Goal: Task Accomplishment & Management: Complete application form

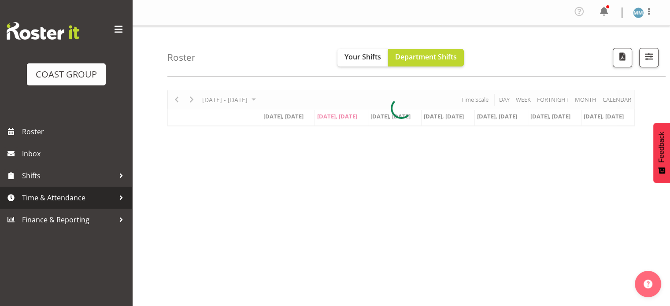
click at [71, 200] on span "Time & Attendance" at bounding box center [68, 197] width 93 height 13
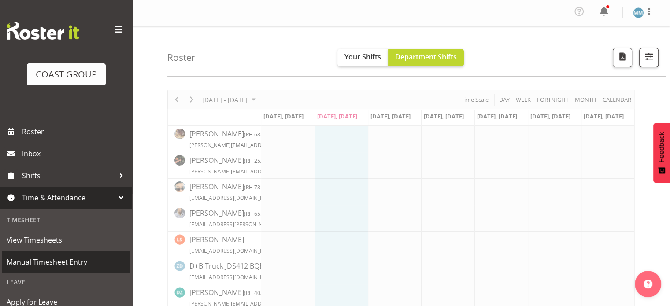
click at [62, 264] on span "Manual Timesheet Entry" at bounding box center [66, 262] width 119 height 13
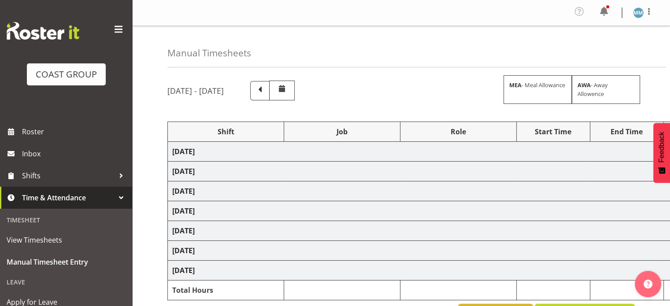
click at [113, 31] on span at bounding box center [119, 29] width 14 height 14
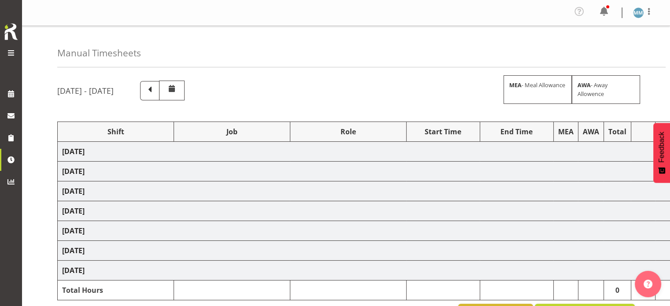
select select "66159"
select select "9151"
select select "66159"
select select "9151"
select select "66159"
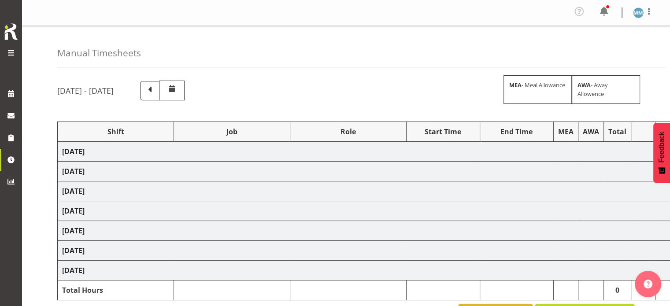
select select "9151"
select select "66159"
select select "9151"
select select "66159"
select select "9151"
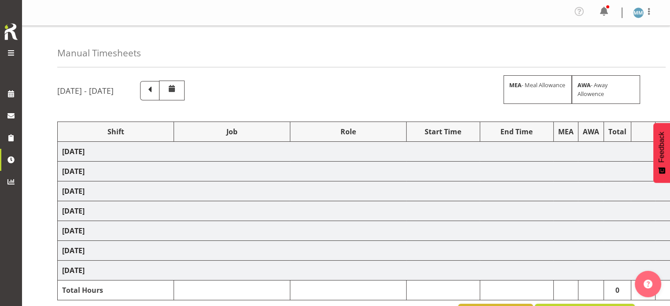
select select "66159"
select select "9151"
select select "77820"
select select "10197"
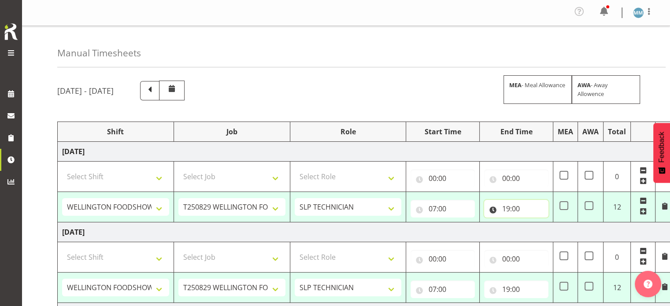
click at [506, 208] on input "19:00" at bounding box center [516, 209] width 64 height 18
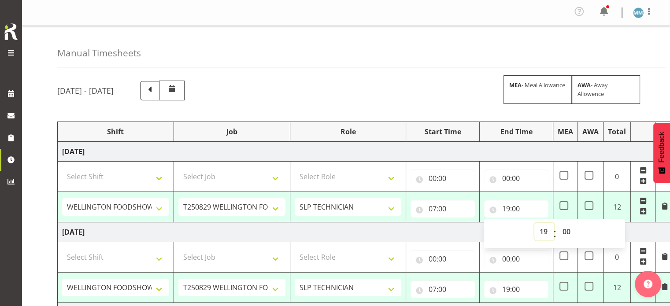
click at [540, 232] on select "00 01 02 03 04 05 06 07 08 09 10 11 12 13 14 15 16 17 18 19 20 21 22 23" at bounding box center [545, 232] width 20 height 18
select select "17"
click at [535, 223] on select "00 01 02 03 04 05 06 07 08 09 10 11 12 13 14 15 16 17 18 19 20 21 22 23" at bounding box center [545, 232] width 20 height 18
type input "17:00"
click at [446, 100] on div "[DATE] - [DATE] MEA - Meal Allowance AWA - Away Allowence" at bounding box center [346, 91] width 578 height 20
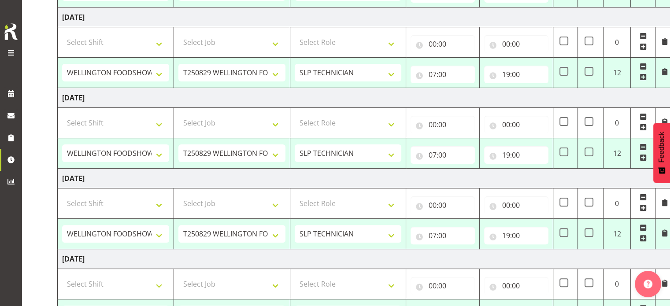
scroll to position [216, 0]
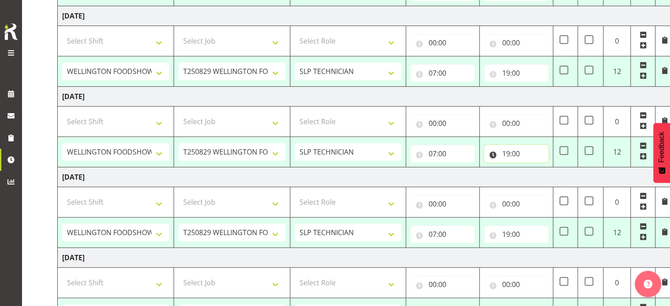
click at [510, 151] on input "19:00" at bounding box center [516, 154] width 64 height 18
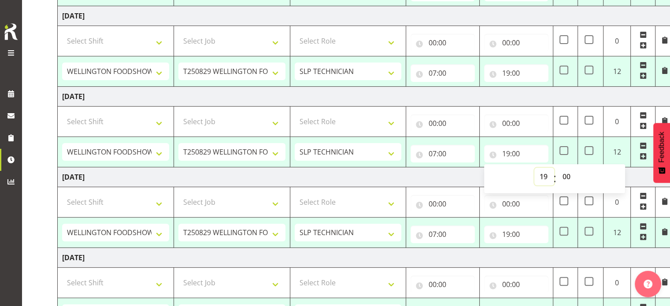
click at [545, 176] on select "00 01 02 03 04 05 06 07 08 09 10 11 12 13 14 15 16 17 18 19 20 21 22 23" at bounding box center [545, 177] width 20 height 18
select select "18"
click at [535, 168] on select "00 01 02 03 04 05 06 07 08 09 10 11 12 13 14 15 16 17 18 19 20 21 22 23" at bounding box center [545, 177] width 20 height 18
type input "18:00"
click at [513, 235] on input "19:00" at bounding box center [516, 235] width 64 height 18
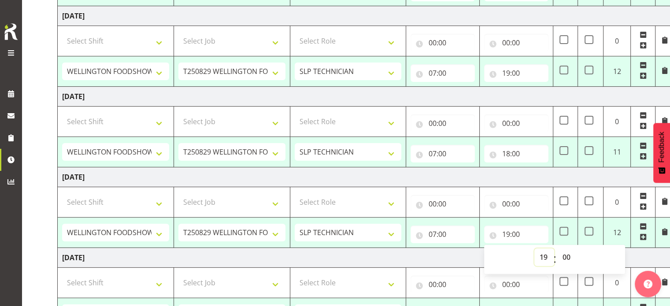
click at [541, 254] on select "00 01 02 03 04 05 06 07 08 09 10 11 12 13 14 15 16 17 18 19 20 21 22 23" at bounding box center [545, 258] width 20 height 18
select select "18"
click at [535, 249] on select "00 01 02 03 04 05 06 07 08 09 10 11 12 13 14 15 16 17 18 19 20 21 22 23" at bounding box center [545, 258] width 20 height 18
type input "18:00"
click at [490, 180] on td "[DATE]" at bounding box center [366, 177] width 617 height 20
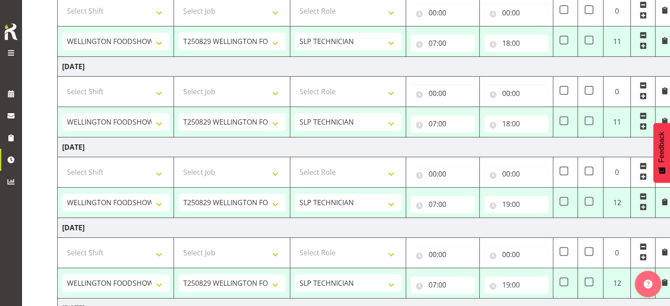
scroll to position [327, 0]
click at [510, 203] on input "19:00" at bounding box center [516, 204] width 64 height 18
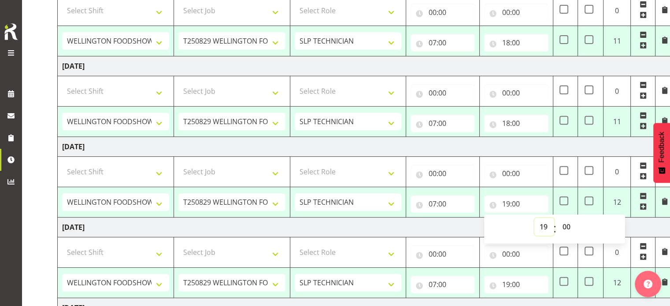
click at [548, 227] on select "00 01 02 03 04 05 06 07 08 09 10 11 12 13 14 15 16 17 18 19 20 21 22 23" at bounding box center [545, 227] width 20 height 18
select select "22"
click at [535, 218] on select "00 01 02 03 04 05 06 07 08 09 10 11 12 13 14 15 16 17 18 19 20 21 22 23" at bounding box center [545, 227] width 20 height 18
type input "22:00"
click at [422, 143] on td "[DATE]" at bounding box center [366, 147] width 617 height 20
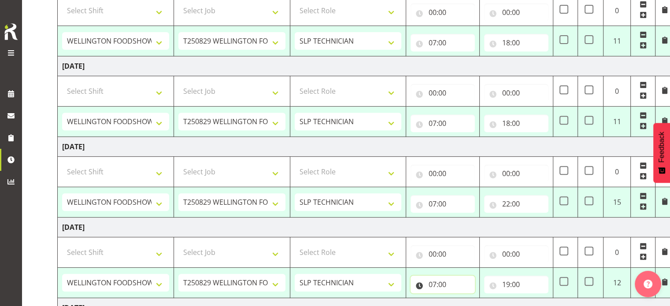
click at [434, 284] on input "07:00" at bounding box center [443, 285] width 64 height 18
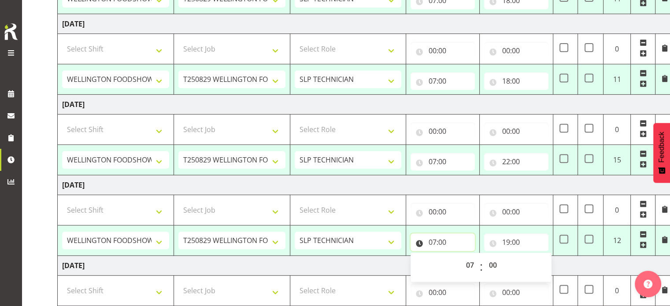
scroll to position [371, 0]
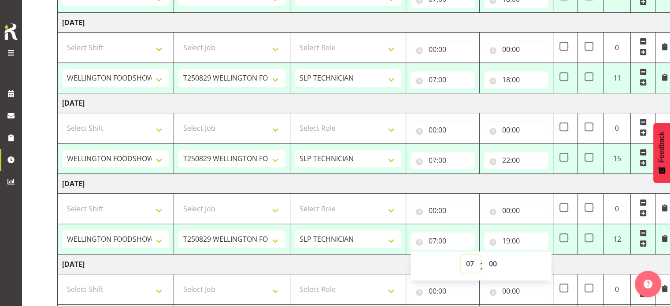
click at [471, 266] on select "00 01 02 03 04 05 06 07 08 09 10 11 12 13 14 15 16 17 18 19 20 21 22 23" at bounding box center [471, 264] width 20 height 18
select select "12"
click at [461, 255] on select "00 01 02 03 04 05 06 07 08 09 10 11 12 13 14 15 16 17 18 19 20 21 22 23" at bounding box center [471, 264] width 20 height 18
type input "12:00"
click at [506, 242] on input "19:00" at bounding box center [516, 241] width 64 height 18
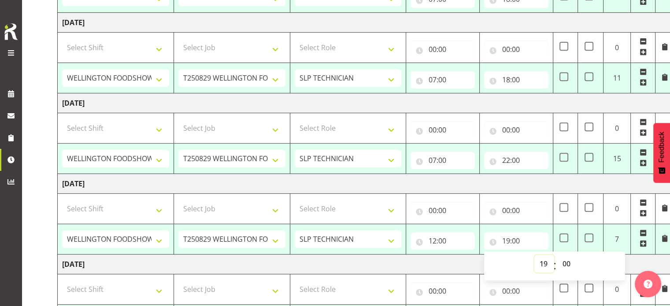
click at [547, 262] on select "00 01 02 03 04 05 06 07 08 09 10 11 12 13 14 15 16 17 18 19 20 21 22 23" at bounding box center [545, 264] width 20 height 18
select select "20"
click at [535, 255] on select "00 01 02 03 04 05 06 07 08 09 10 11 12 13 14 15 16 17 18 19 20 21 22 23" at bounding box center [545, 264] width 20 height 18
type input "20:00"
click at [462, 179] on td "[DATE]" at bounding box center [366, 184] width 617 height 20
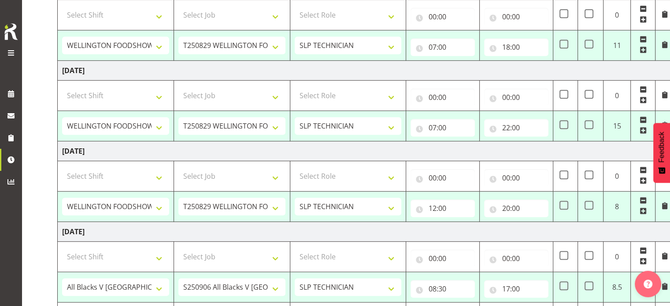
scroll to position [404, 0]
click at [507, 286] on input "17:00" at bounding box center [516, 289] width 64 height 18
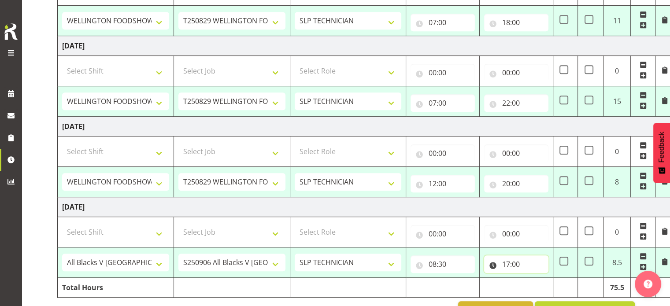
scroll to position [432, 0]
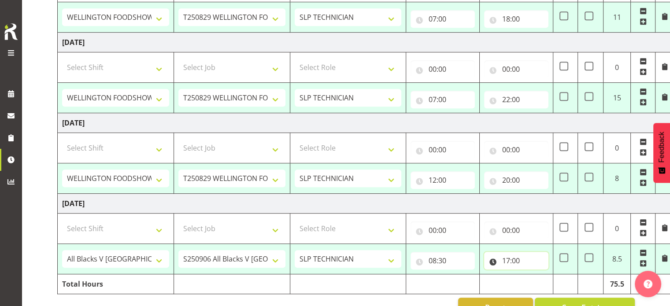
click at [511, 258] on input "17:00" at bounding box center [516, 261] width 64 height 18
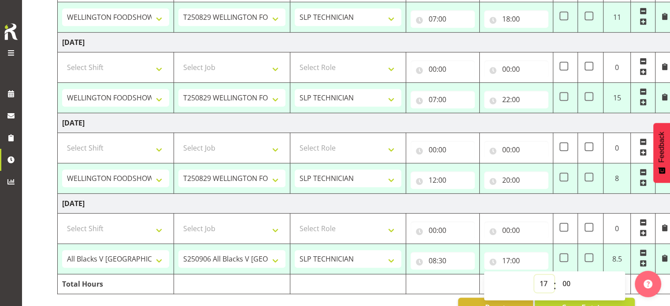
click at [543, 279] on select "00 01 02 03 04 05 06 07 08 09 10 11 12 13 14 15 16 17 18 19 20 21 22 23" at bounding box center [545, 284] width 20 height 18
select select "16"
click at [535, 275] on select "00 01 02 03 04 05 06 07 08 09 10 11 12 13 14 15 16 17 18 19 20 21 22 23" at bounding box center [545, 284] width 20 height 18
type input "16:00"
click at [487, 203] on td "[DATE]" at bounding box center [366, 204] width 617 height 20
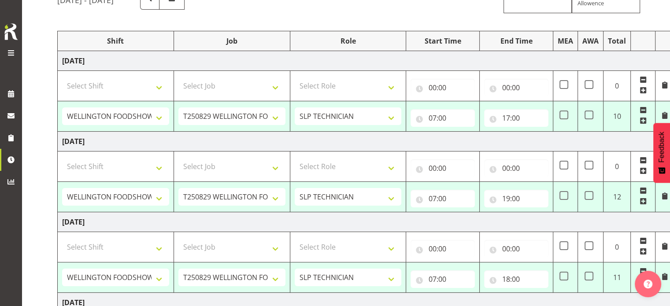
scroll to position [90, 0]
click at [589, 117] on span at bounding box center [589, 116] width 9 height 9
click at [589, 117] on input "checkbox" at bounding box center [588, 116] width 6 height 6
checkbox input "true"
click at [592, 197] on span at bounding box center [589, 196] width 9 height 9
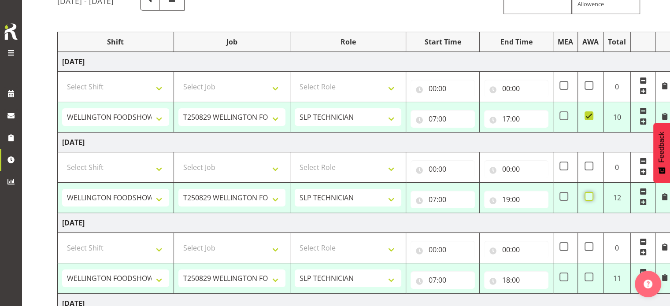
click at [591, 197] on input "checkbox" at bounding box center [588, 197] width 6 height 6
checkbox input "true"
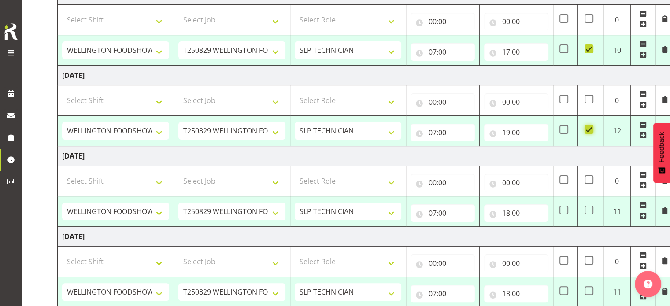
scroll to position [158, 0]
click at [589, 211] on span at bounding box center [589, 209] width 9 height 9
click at [589, 211] on input "checkbox" at bounding box center [588, 210] width 6 height 6
checkbox input "true"
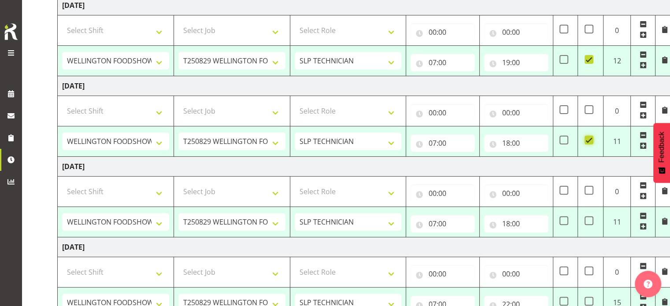
scroll to position [227, 0]
click at [589, 221] on span at bounding box center [589, 220] width 9 height 9
click at [589, 221] on input "checkbox" at bounding box center [588, 221] width 6 height 6
checkbox input "true"
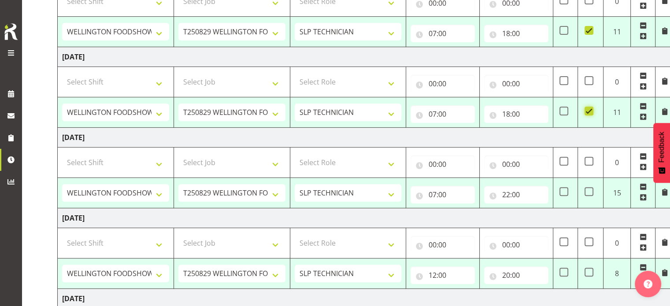
scroll to position [339, 0]
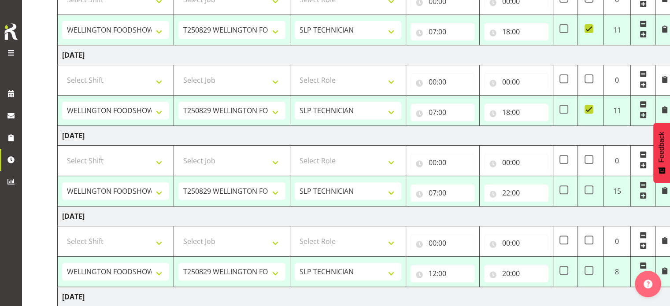
click at [589, 194] on td at bounding box center [591, 191] width 26 height 30
click at [589, 186] on span at bounding box center [589, 190] width 9 height 9
click at [589, 187] on input "checkbox" at bounding box center [588, 190] width 6 height 6
checkbox input "true"
click at [588, 267] on span at bounding box center [589, 270] width 9 height 9
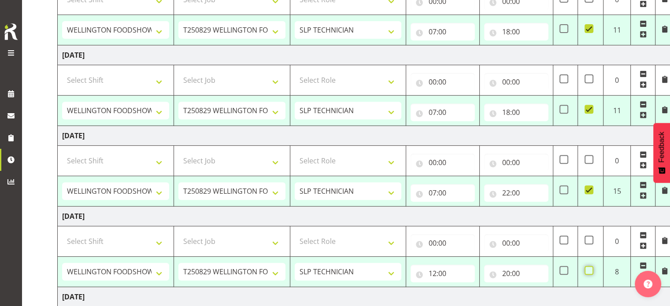
click at [588, 268] on input "checkbox" at bounding box center [588, 271] width 6 height 6
checkbox input "true"
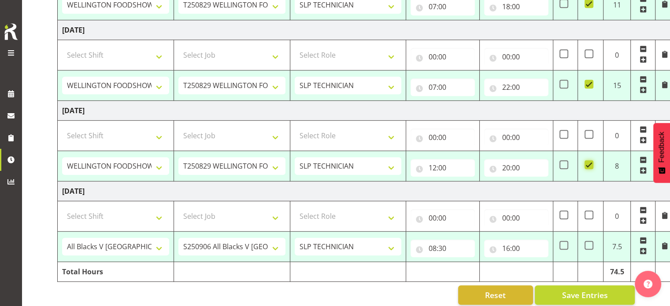
scroll to position [454, 0]
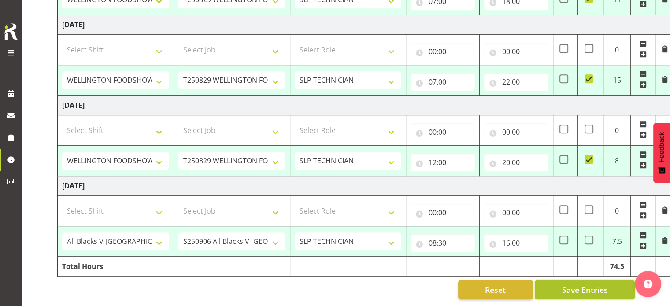
click at [597, 285] on span "Save Entries" at bounding box center [585, 289] width 46 height 11
select select "66159"
select select "9151"
type input "07:00"
type input "17:00"
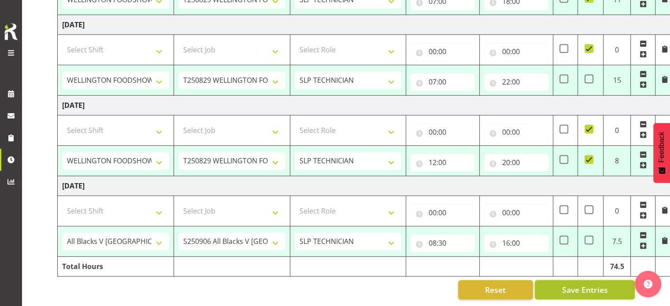
checkbox input "true"
select select "66159"
select select "9151"
type input "07:00"
type input "19:00"
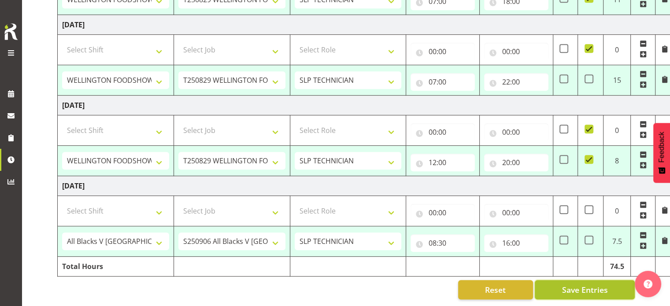
checkbox input "true"
select select "66159"
select select "9151"
type input "07:00"
type input "18:00"
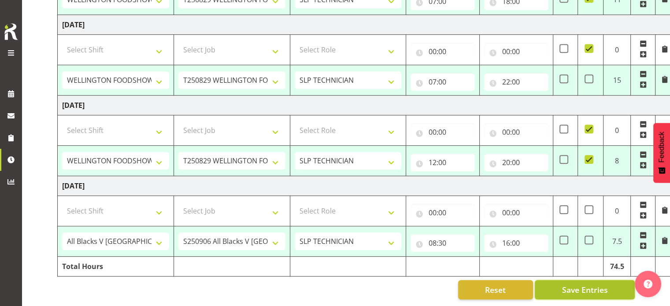
checkbox input "true"
select select "66159"
select select "9151"
type input "07:00"
type input "18:00"
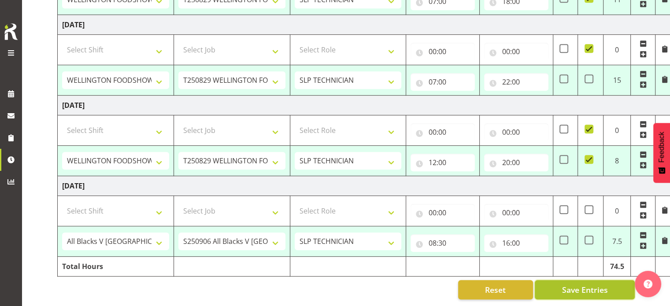
checkbox input "true"
select select "66159"
select select "9151"
type input "07:00"
type input "13:00"
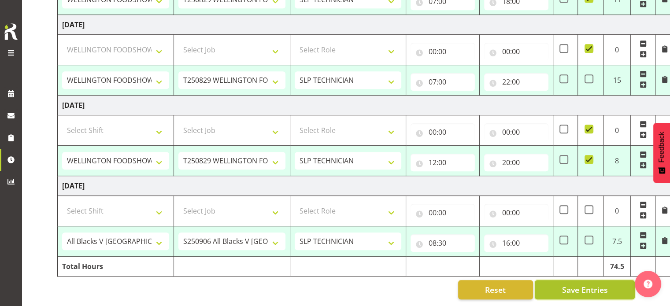
checkbox input "true"
type input "13:00"
checkbox input "false"
select select "66159"
select select "9151"
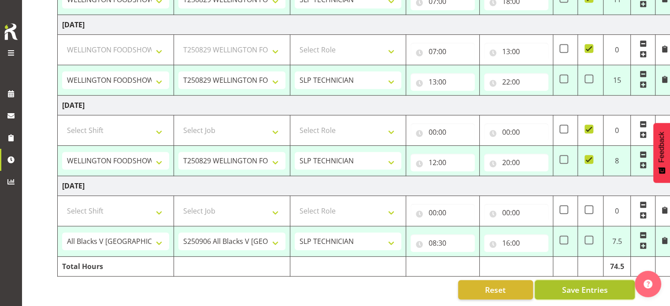
type input "12:00"
type input "20:00"
checkbox input "true"
select select "77820"
select select "10197"
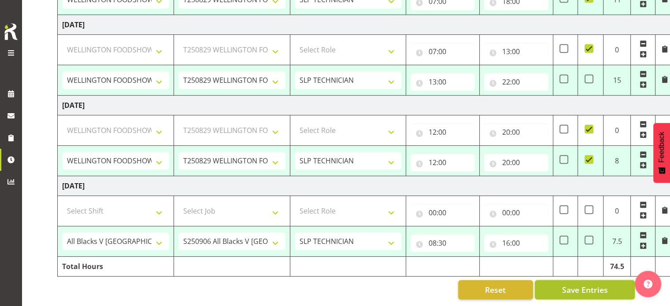
type input "08:30"
type input "16:00"
select select "66159"
select select "9151"
select select "66159"
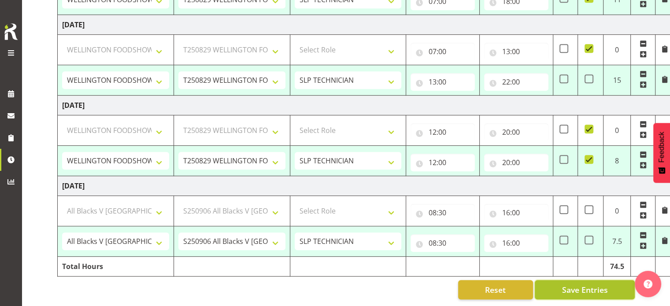
select select "9151"
select select "66159"
select select "9151"
select select "66159"
select select "9151"
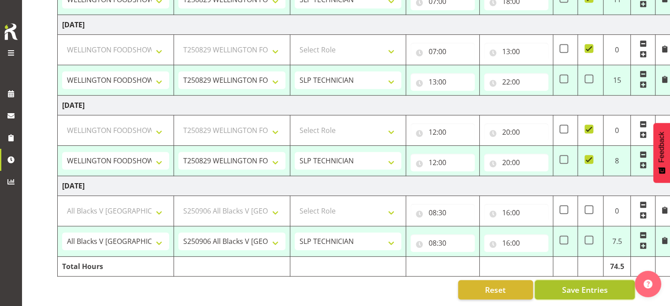
select select "66159"
select select "9151"
select select "66159"
select select "9151"
select select "77820"
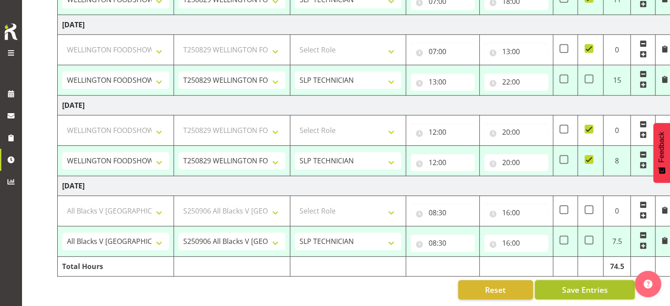
select select "10197"
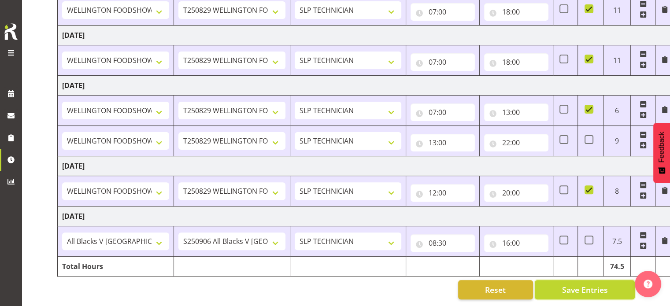
scroll to position [0, 0]
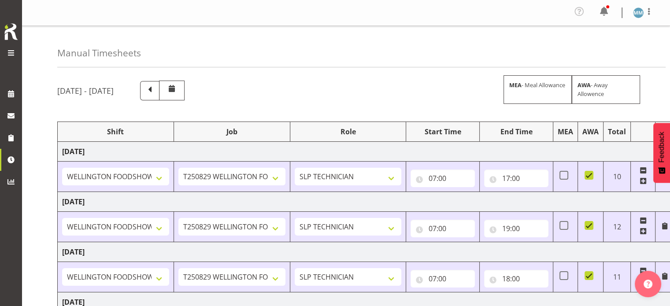
click at [13, 48] on span at bounding box center [11, 53] width 11 height 11
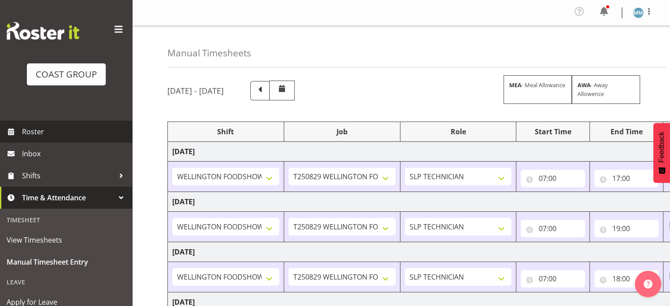
click at [41, 134] on span "Roster" at bounding box center [75, 131] width 106 height 13
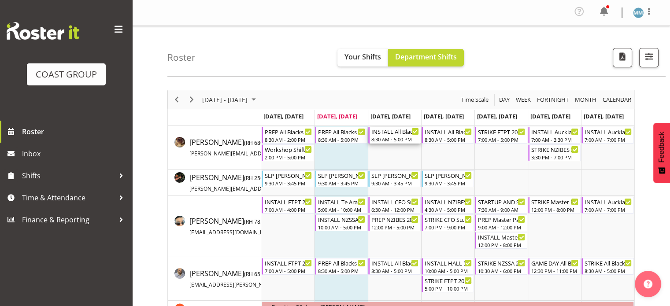
click at [400, 138] on div "8:30 AM - 5:00 PM" at bounding box center [396, 139] width 48 height 7
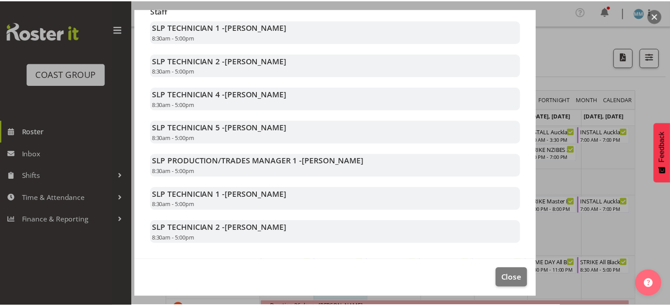
scroll to position [233, 0]
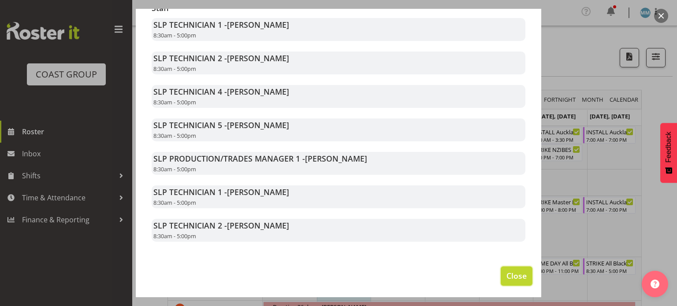
click at [504, 269] on button "Close" at bounding box center [517, 276] width 32 height 19
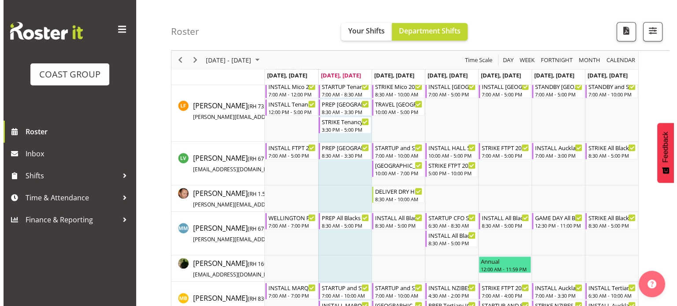
scroll to position [607, 0]
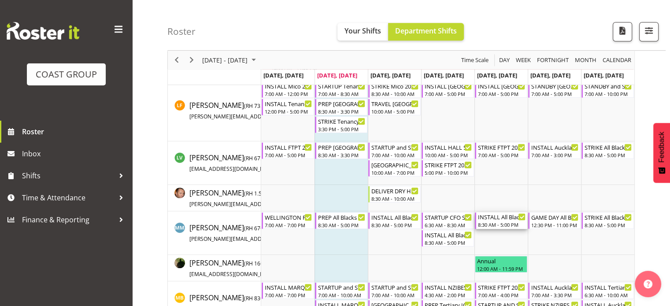
click at [498, 223] on div "8:30 AM - 5:00 PM" at bounding box center [502, 224] width 48 height 7
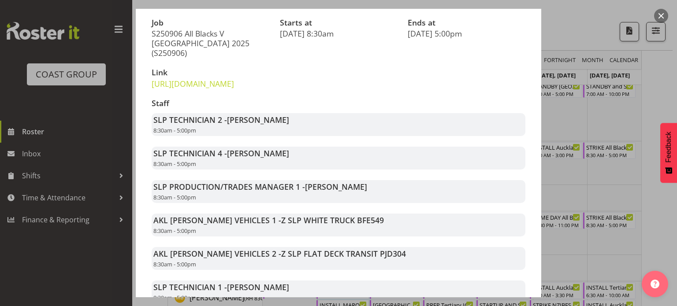
scroll to position [201, 0]
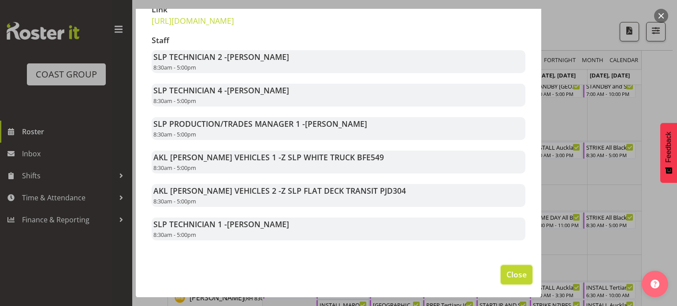
click at [514, 271] on span "Close" at bounding box center [516, 274] width 20 height 11
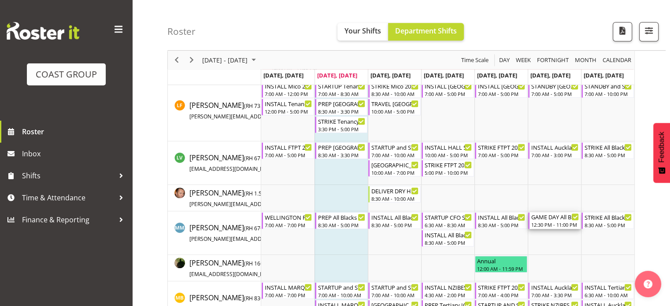
click at [549, 223] on div "12:30 PM - 11:00 PM" at bounding box center [556, 224] width 48 height 7
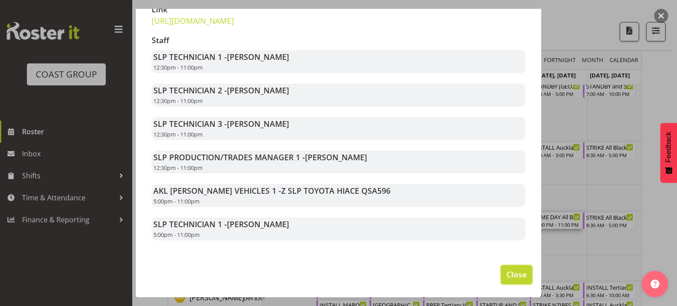
click at [513, 274] on span "Close" at bounding box center [516, 274] width 20 height 11
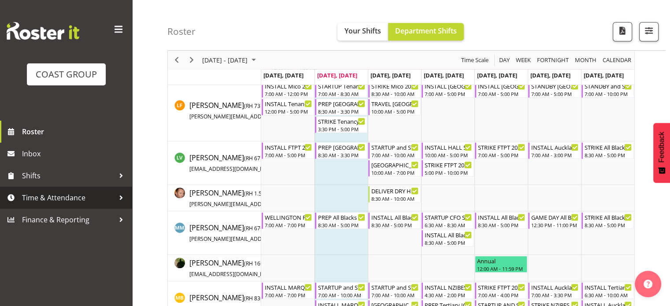
click at [74, 196] on span "Time & Attendance" at bounding box center [68, 197] width 93 height 13
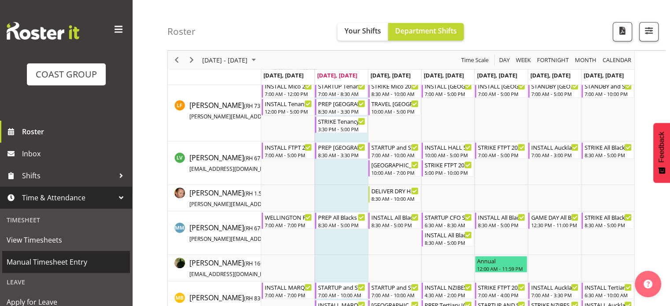
click at [66, 254] on link "Manual Timesheet Entry" at bounding box center [66, 262] width 128 height 22
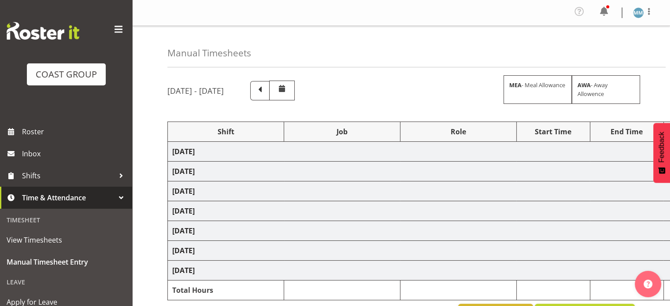
click at [114, 30] on span at bounding box center [119, 29] width 14 height 14
